Goal: Task Accomplishment & Management: Manage account settings

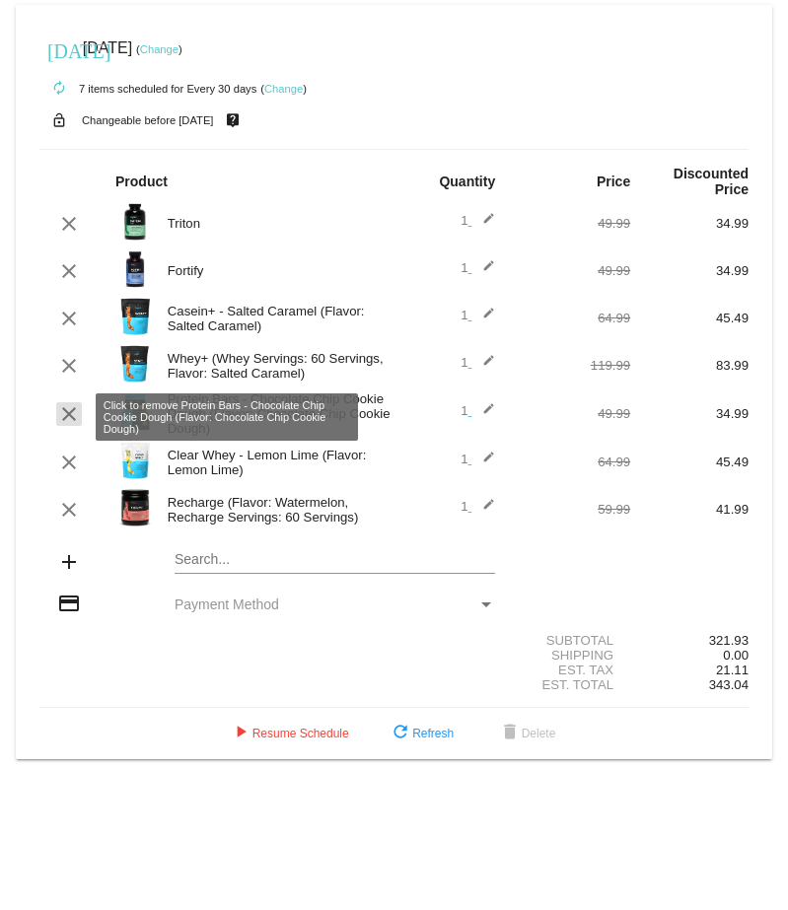
click at [70, 420] on mat-icon "clear" at bounding box center [69, 414] width 24 height 24
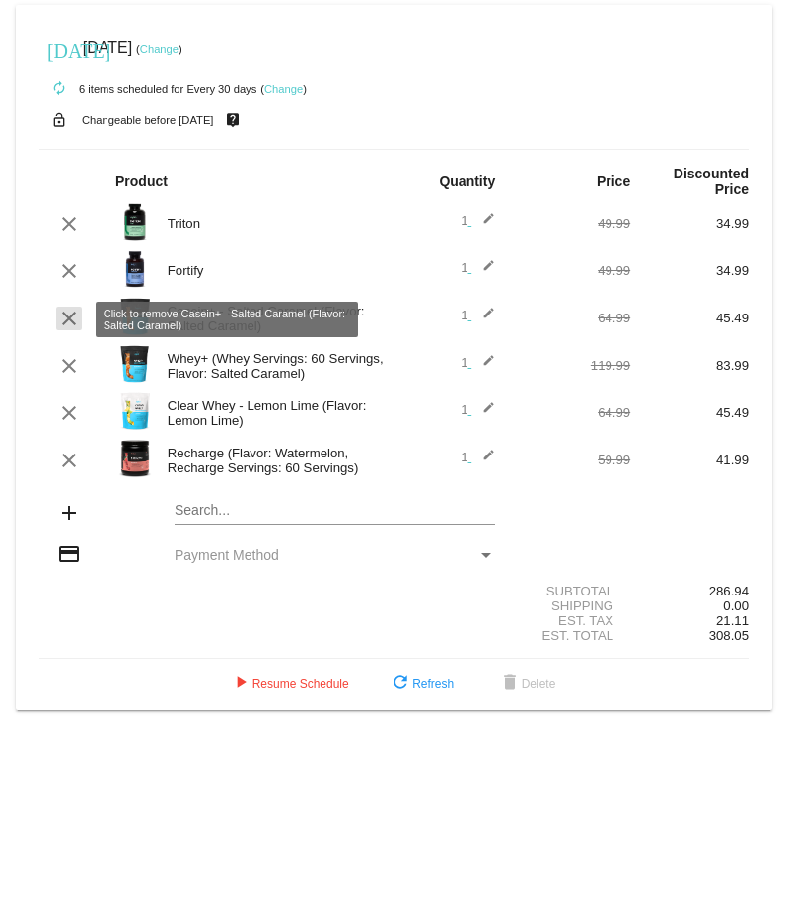
click at [70, 319] on mat-icon "clear" at bounding box center [69, 319] width 24 height 24
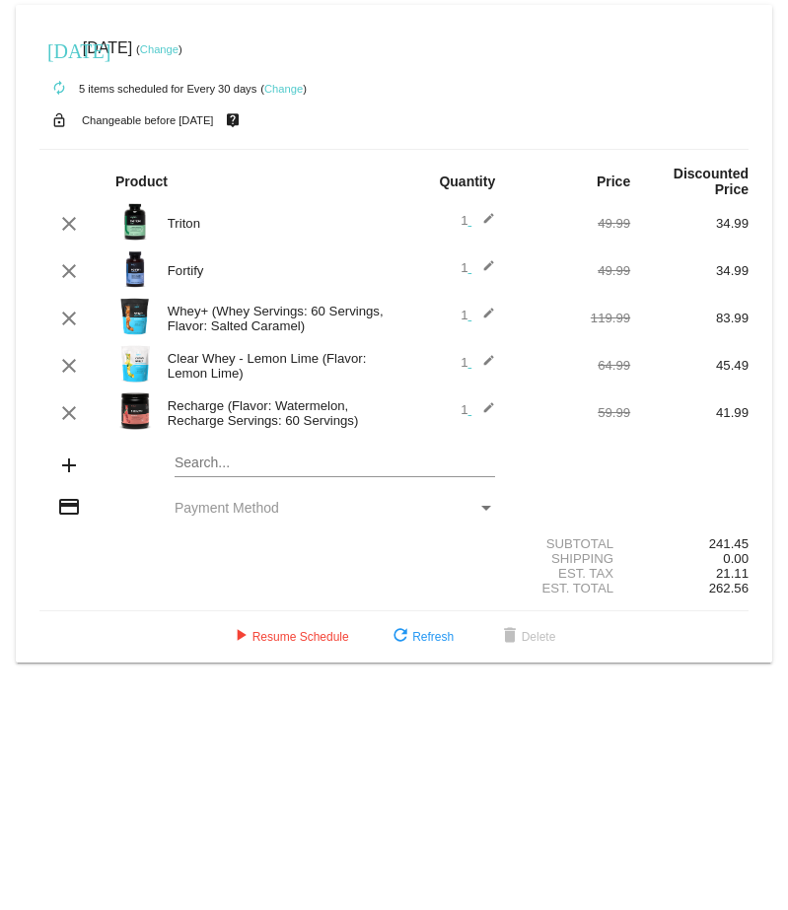
click at [78, 595] on div "Est. Total 262.56" at bounding box center [393, 588] width 709 height 15
click at [406, 648] on mat-icon "refresh" at bounding box center [400, 637] width 24 height 24
click at [259, 469] on mat-card "[DATE] [DATE] ( Change ) autorenew 5 items scheduled for Every 30 days ( Change…" at bounding box center [394, 333] width 756 height 657
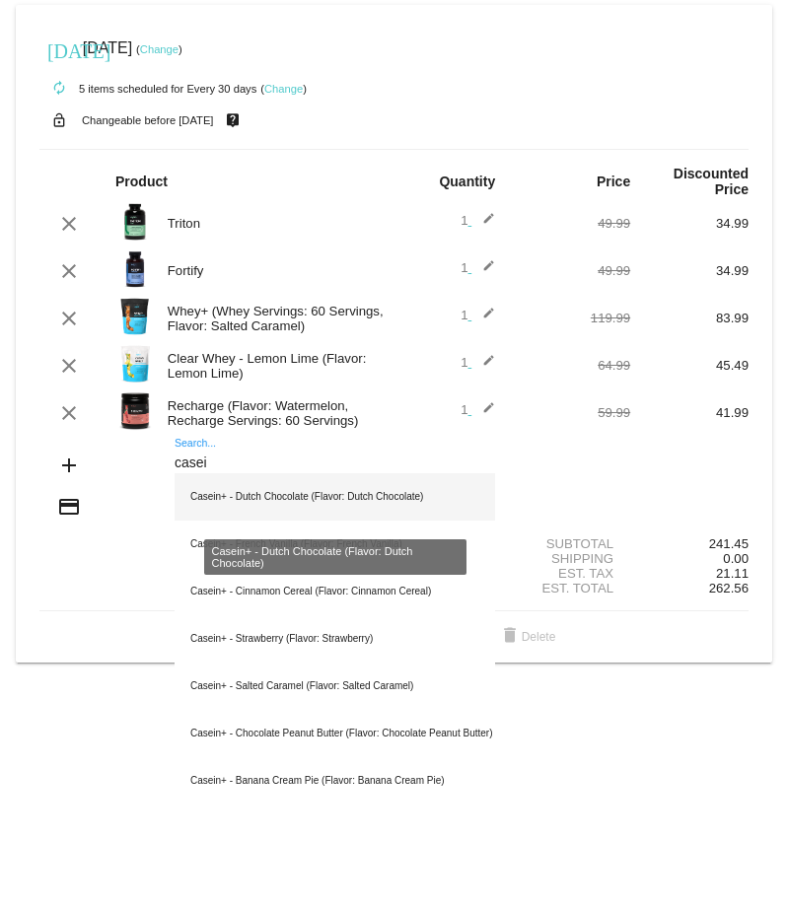
type input "casei"
click at [264, 505] on div "Casein+ - Dutch Chocolate (Flavor: Dutch Chocolate)" at bounding box center [334, 496] width 320 height 47
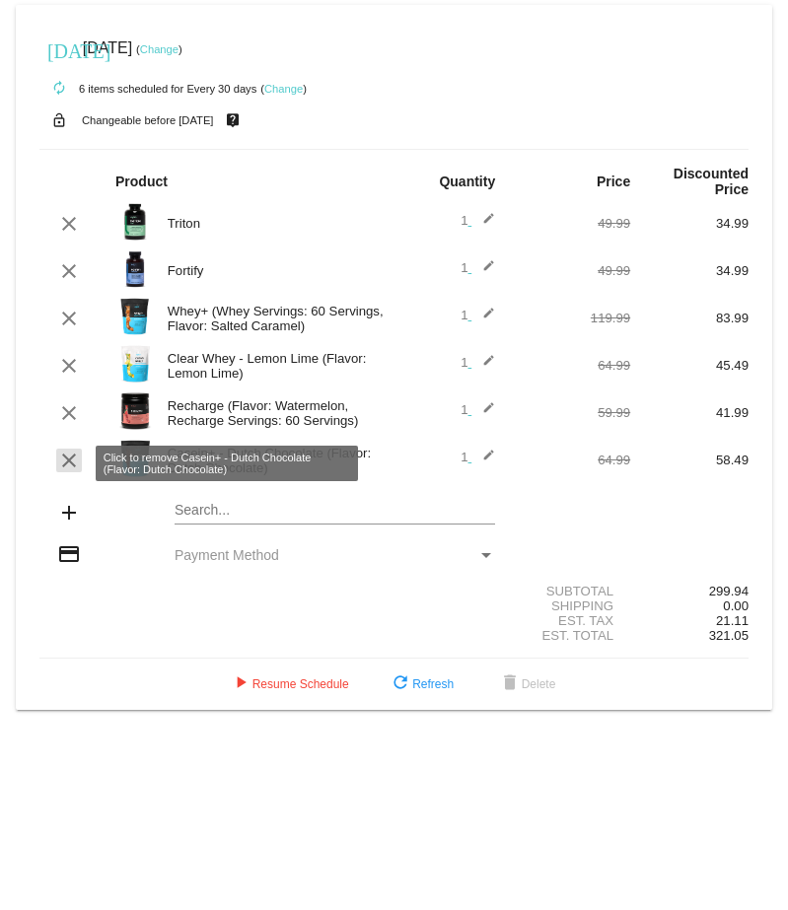
click at [65, 458] on mat-icon "clear" at bounding box center [69, 460] width 24 height 24
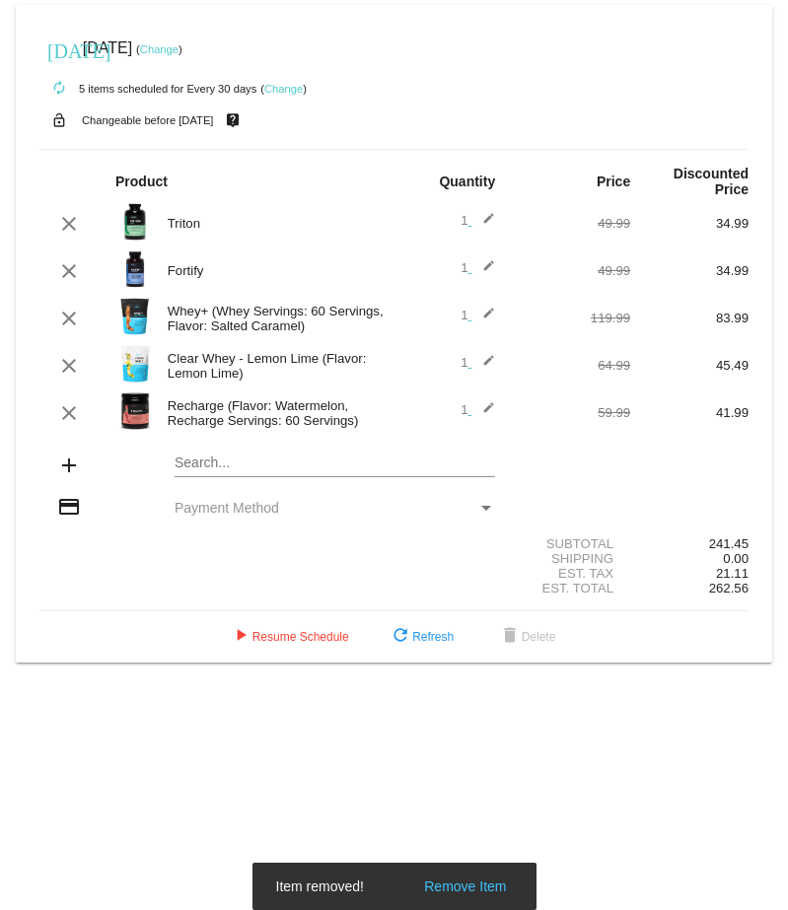
click at [484, 366] on mat-icon "edit" at bounding box center [483, 366] width 24 height 24
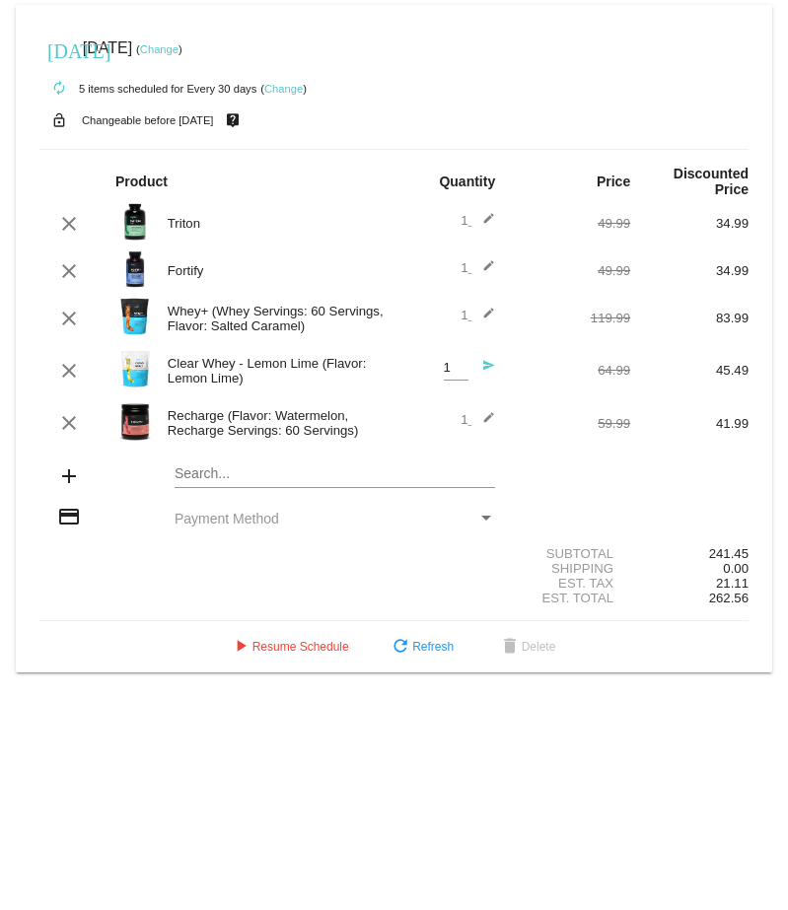
click at [455, 372] on input "1" at bounding box center [456, 368] width 25 height 15
type input "2"
click at [459, 365] on input "2" at bounding box center [456, 368] width 25 height 15
click at [331, 567] on div "Shipping 0.00" at bounding box center [393, 568] width 709 height 15
click at [388, 651] on mat-icon "refresh" at bounding box center [400, 648] width 24 height 24
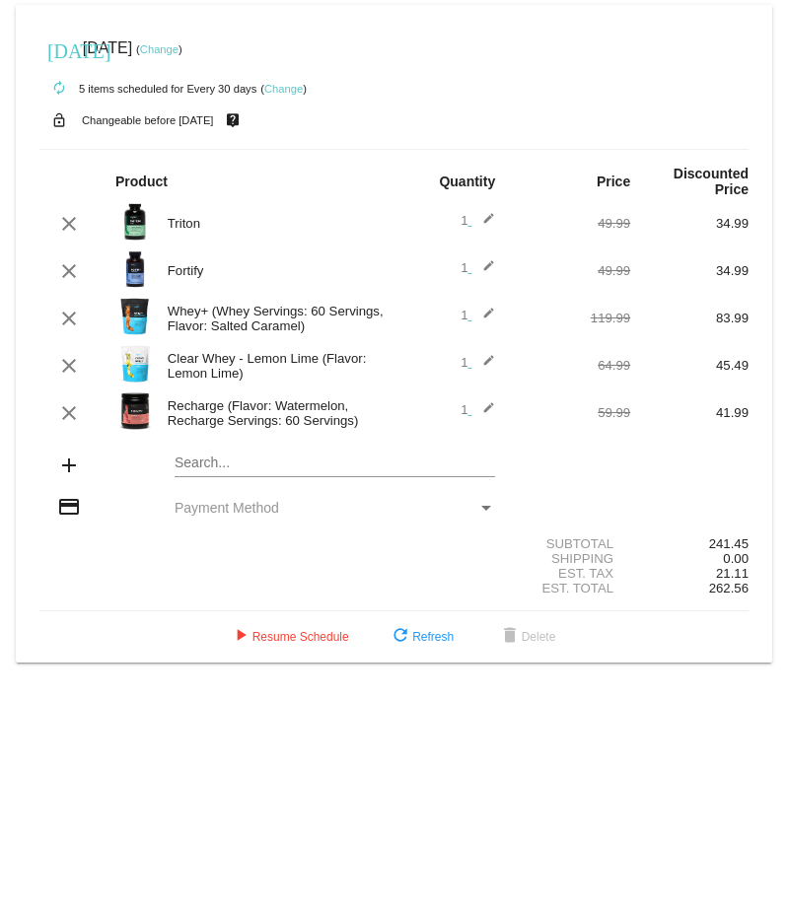
click at [225, 468] on mat-card "[DATE] [DATE] ( Change ) autorenew 5 items scheduled for Every 30 days ( Change…" at bounding box center [394, 333] width 756 height 657
type input "c"
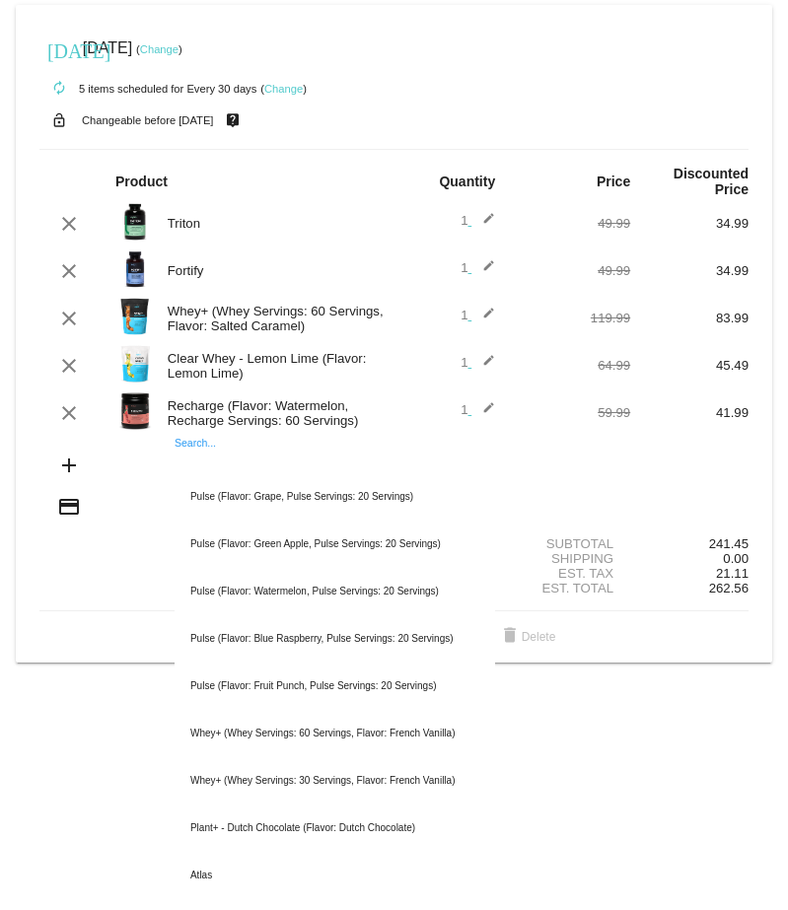
click at [101, 566] on div "Shipping 0.00" at bounding box center [393, 558] width 709 height 15
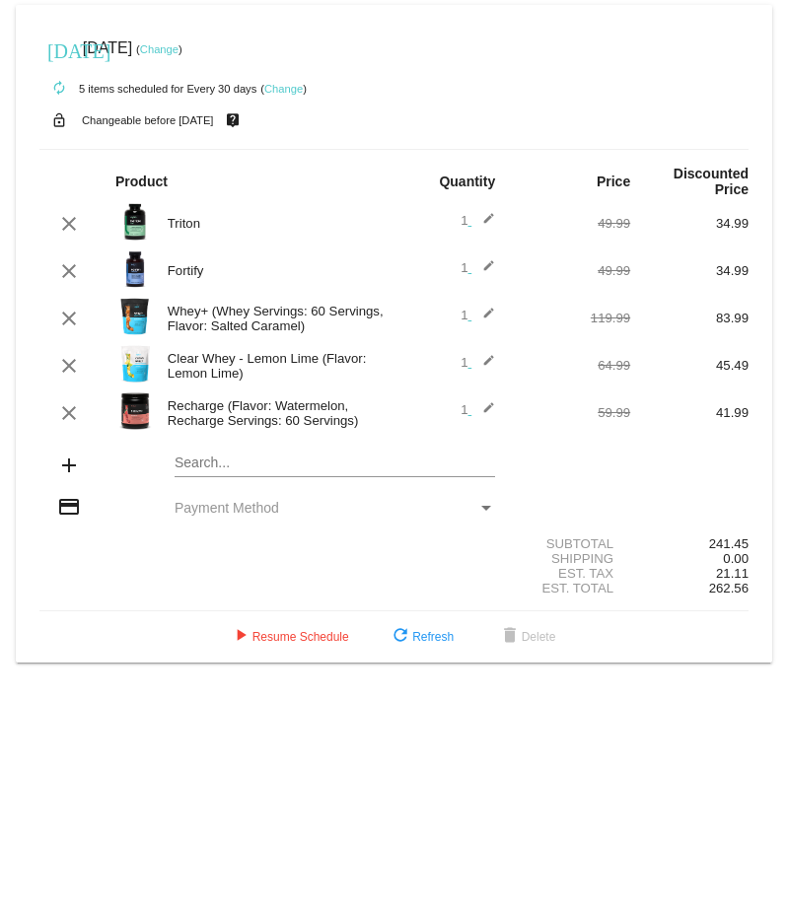
click at [101, 566] on div "Shipping 0.00" at bounding box center [393, 558] width 709 height 15
click at [480, 364] on mat-icon "edit" at bounding box center [483, 366] width 24 height 24
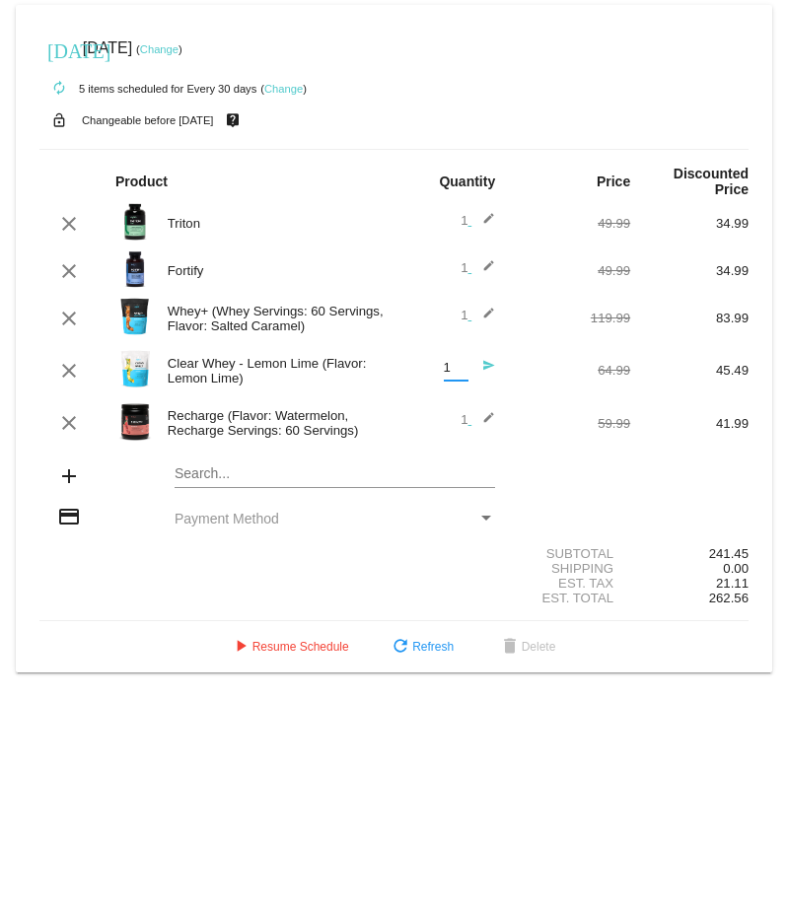
click at [458, 374] on input "1" at bounding box center [456, 368] width 25 height 15
type input "2"
click at [458, 367] on input "2" at bounding box center [456, 368] width 25 height 15
click at [489, 369] on mat-icon "send" at bounding box center [483, 371] width 24 height 24
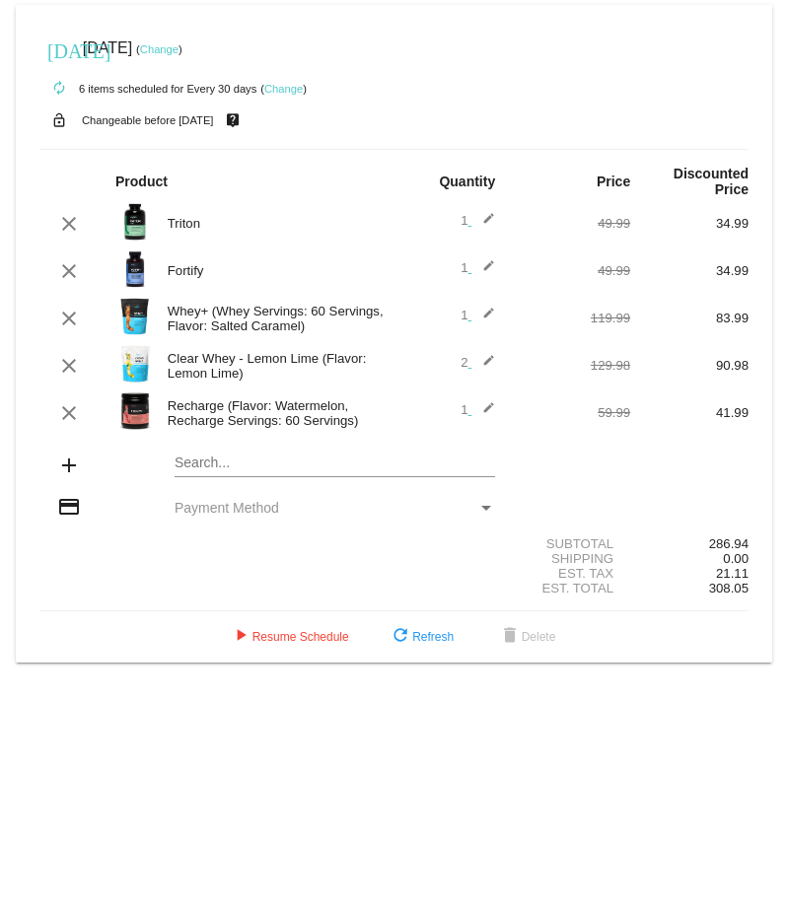
click at [231, 470] on mat-card "[DATE] [DATE] ( Change ) autorenew 6 items scheduled for Every 30 days ( Change…" at bounding box center [394, 333] width 756 height 657
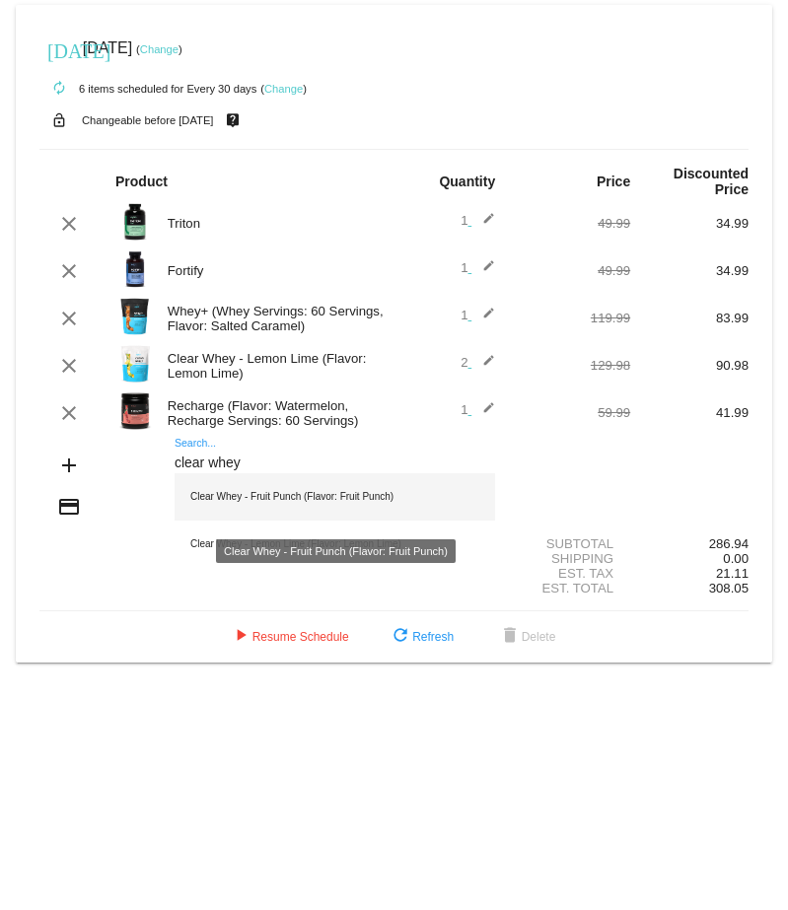
type input "clear whey"
click at [292, 496] on div "Clear Whey - Fruit Punch (Flavor: Fruit Punch)" at bounding box center [334, 496] width 320 height 47
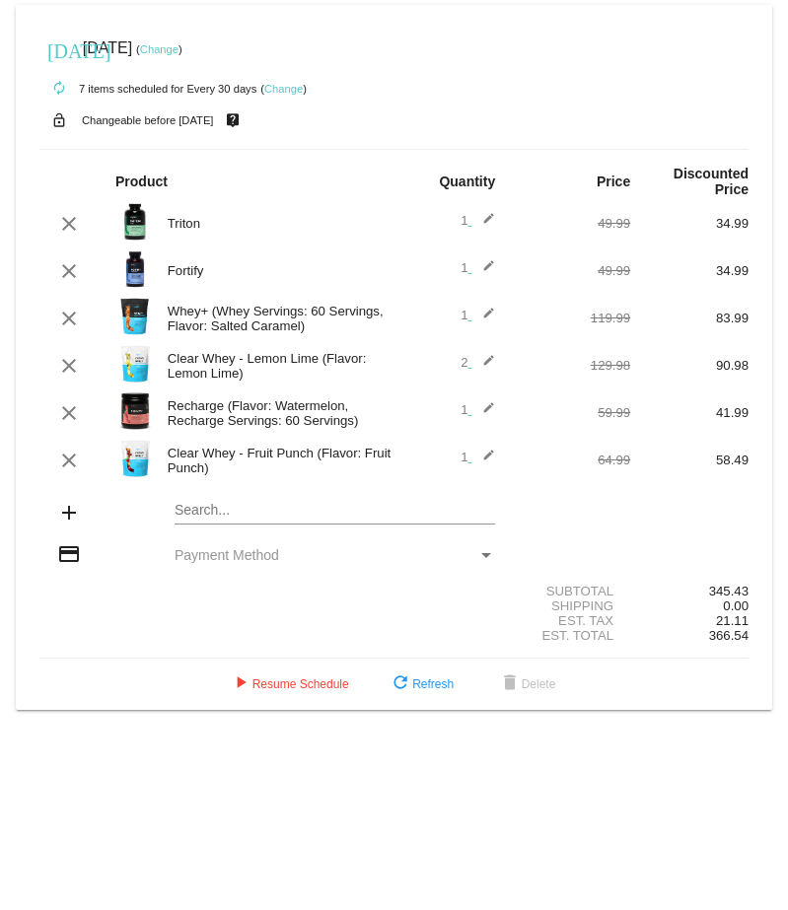
click at [486, 458] on mat-icon "edit" at bounding box center [483, 460] width 24 height 24
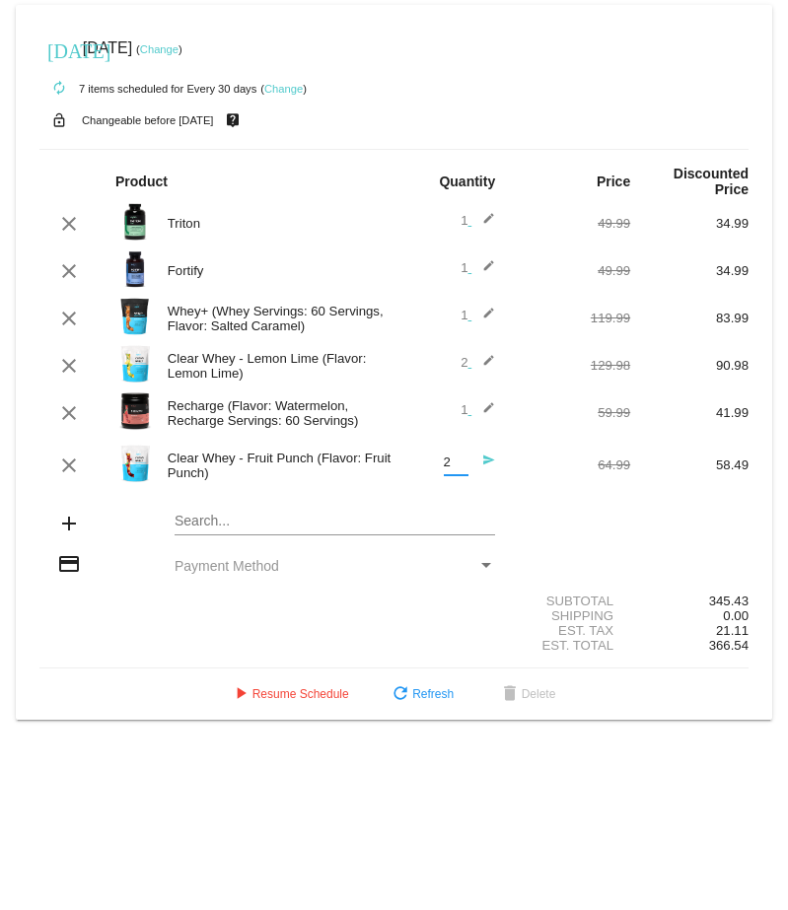
click at [463, 461] on input "2" at bounding box center [456, 462] width 25 height 15
type input "1"
click at [462, 470] on input "1" at bounding box center [456, 462] width 25 height 15
click at [487, 466] on mat-icon "send" at bounding box center [483, 465] width 24 height 24
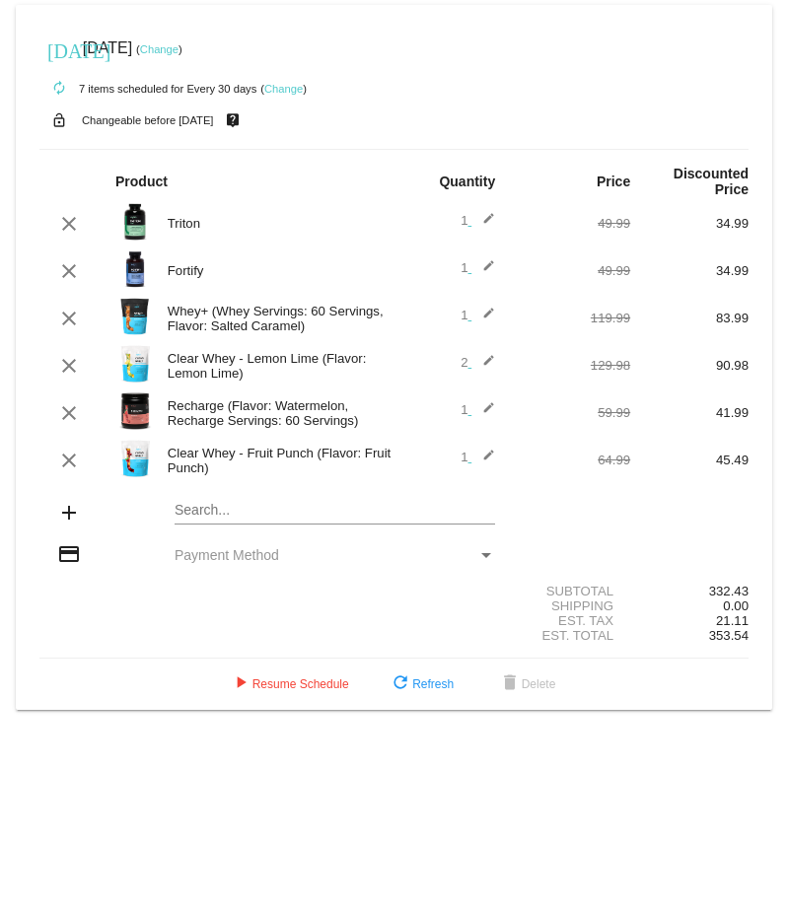
click at [490, 364] on mat-icon "edit" at bounding box center [483, 366] width 24 height 24
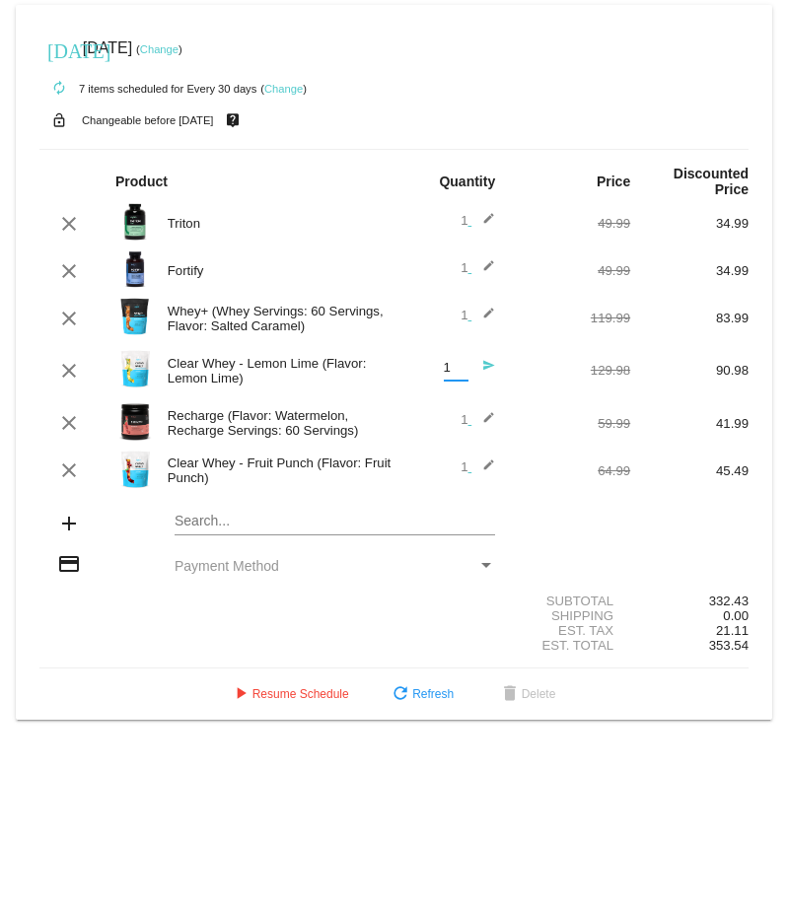
type input "1"
click at [464, 376] on input "1" at bounding box center [456, 368] width 25 height 15
click at [480, 371] on mat-icon "send" at bounding box center [483, 371] width 24 height 24
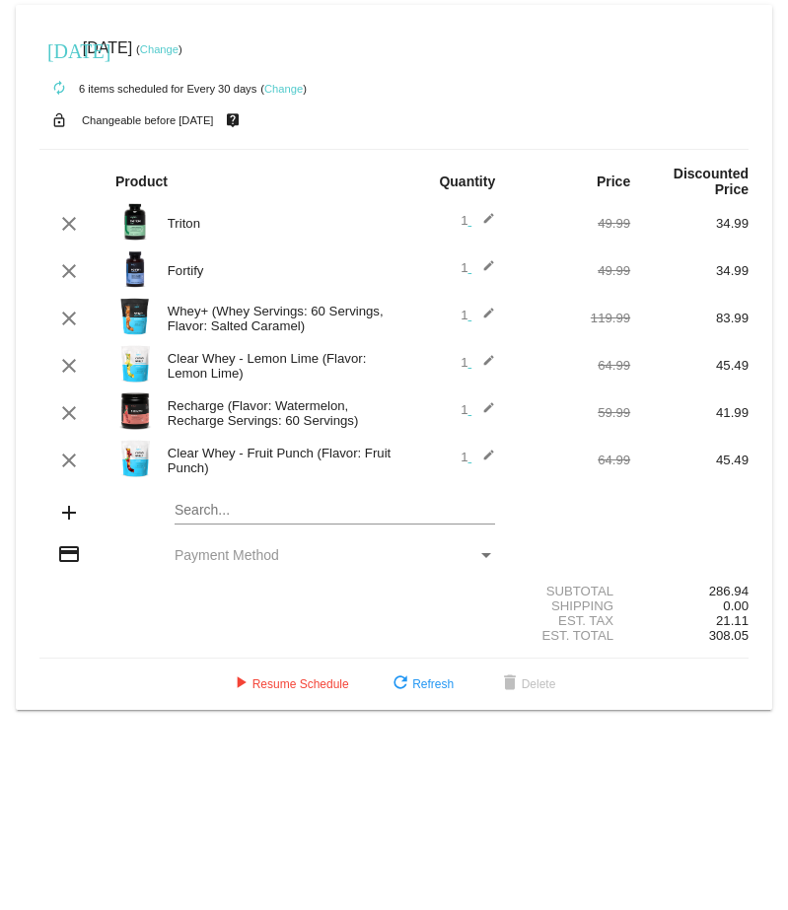
click at [194, 610] on div "Shipping 0.00" at bounding box center [393, 605] width 709 height 15
